Goal: Navigation & Orientation: Go to known website

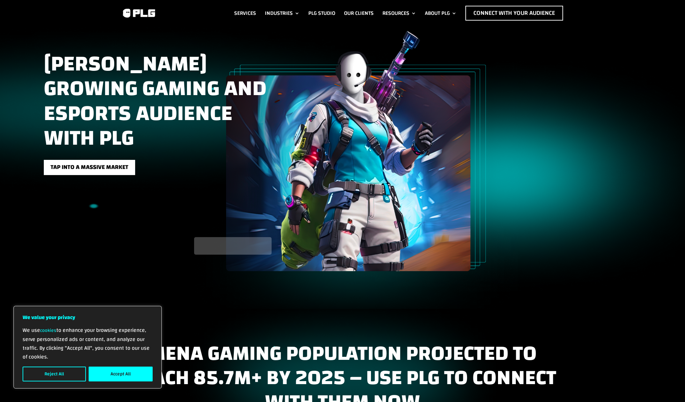
click at [127, 371] on button "Accept All" at bounding box center [121, 373] width 64 height 15
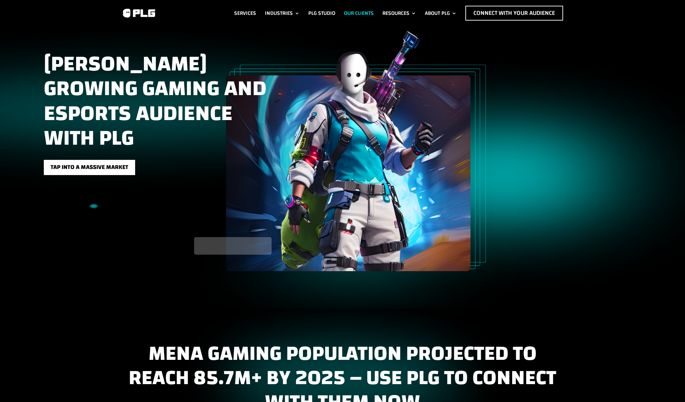
click at [356, 11] on link "Our Clients" at bounding box center [359, 13] width 30 height 15
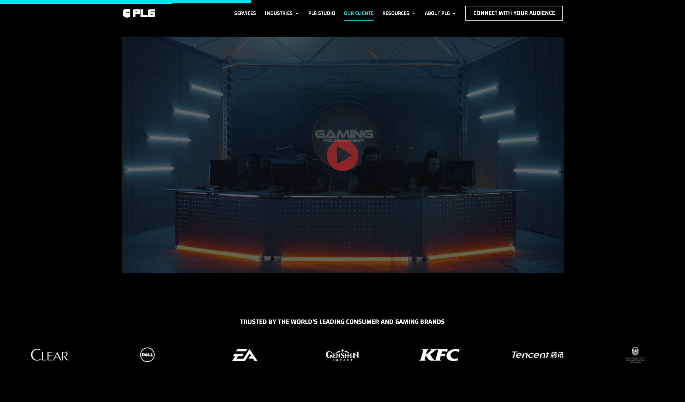
drag, startPoint x: 134, startPoint y: 230, endPoint x: 193, endPoint y: 55, distance: 185.2
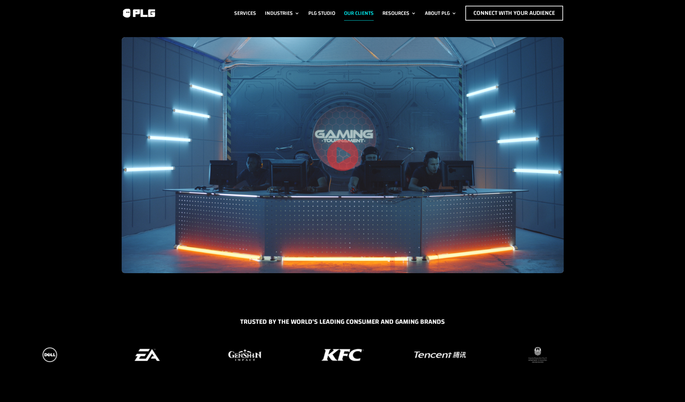
click at [157, 12] on div at bounding box center [144, 13] width 44 height 15
click at [133, 14] on img at bounding box center [139, 13] width 34 height 10
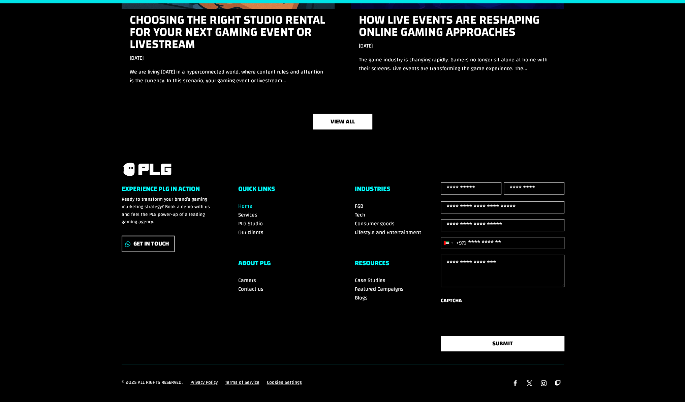
scroll to position [2257, 0]
